Goal: Task Accomplishment & Management: Manage account settings

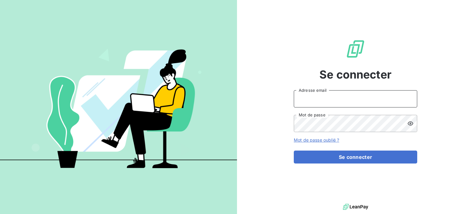
click at [311, 100] on input "Adresse email" at bounding box center [355, 98] width 123 height 17
type input "[EMAIL_ADDRESS][PERSON_NAME][DOMAIN_NAME]"
click at [294, 151] on button "Se connecter" at bounding box center [355, 157] width 123 height 13
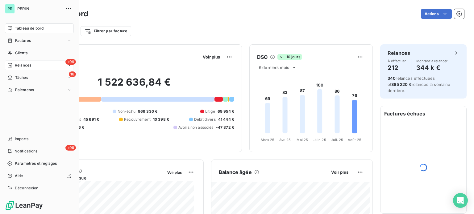
click at [28, 65] on span "Relances" at bounding box center [23, 66] width 16 height 6
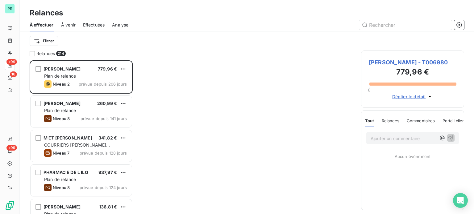
scroll to position [149, 98]
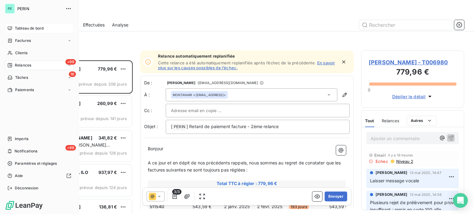
click at [25, 27] on span "Tableau de bord" at bounding box center [29, 29] width 29 height 6
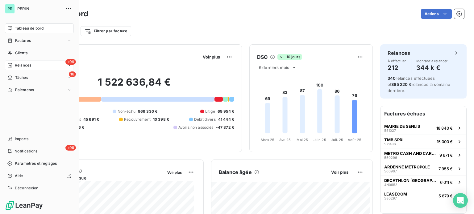
click at [22, 62] on div "+99 Relances" at bounding box center [39, 65] width 69 height 10
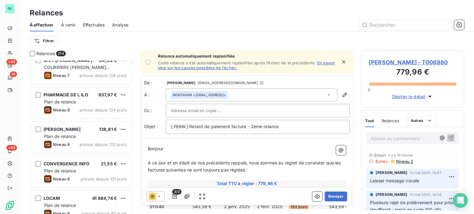
scroll to position [93, 0]
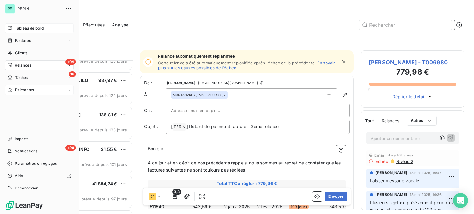
click at [21, 87] on span "Paiements" at bounding box center [24, 90] width 19 height 6
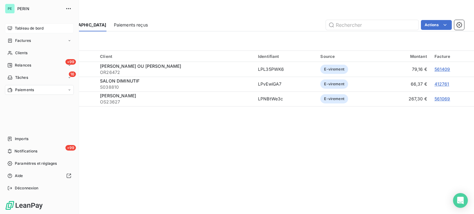
click at [26, 28] on span "Tableau de bord" at bounding box center [29, 29] width 29 height 6
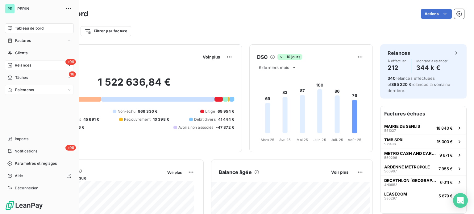
click at [25, 65] on span "Relances" at bounding box center [23, 66] width 16 height 6
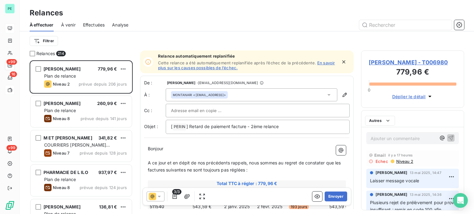
scroll to position [149, 98]
click at [96, 23] on span "Effectuées" at bounding box center [94, 25] width 22 height 6
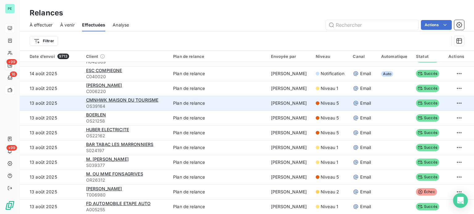
scroll to position [62, 0]
